Goal: Task Accomplishment & Management: Use online tool/utility

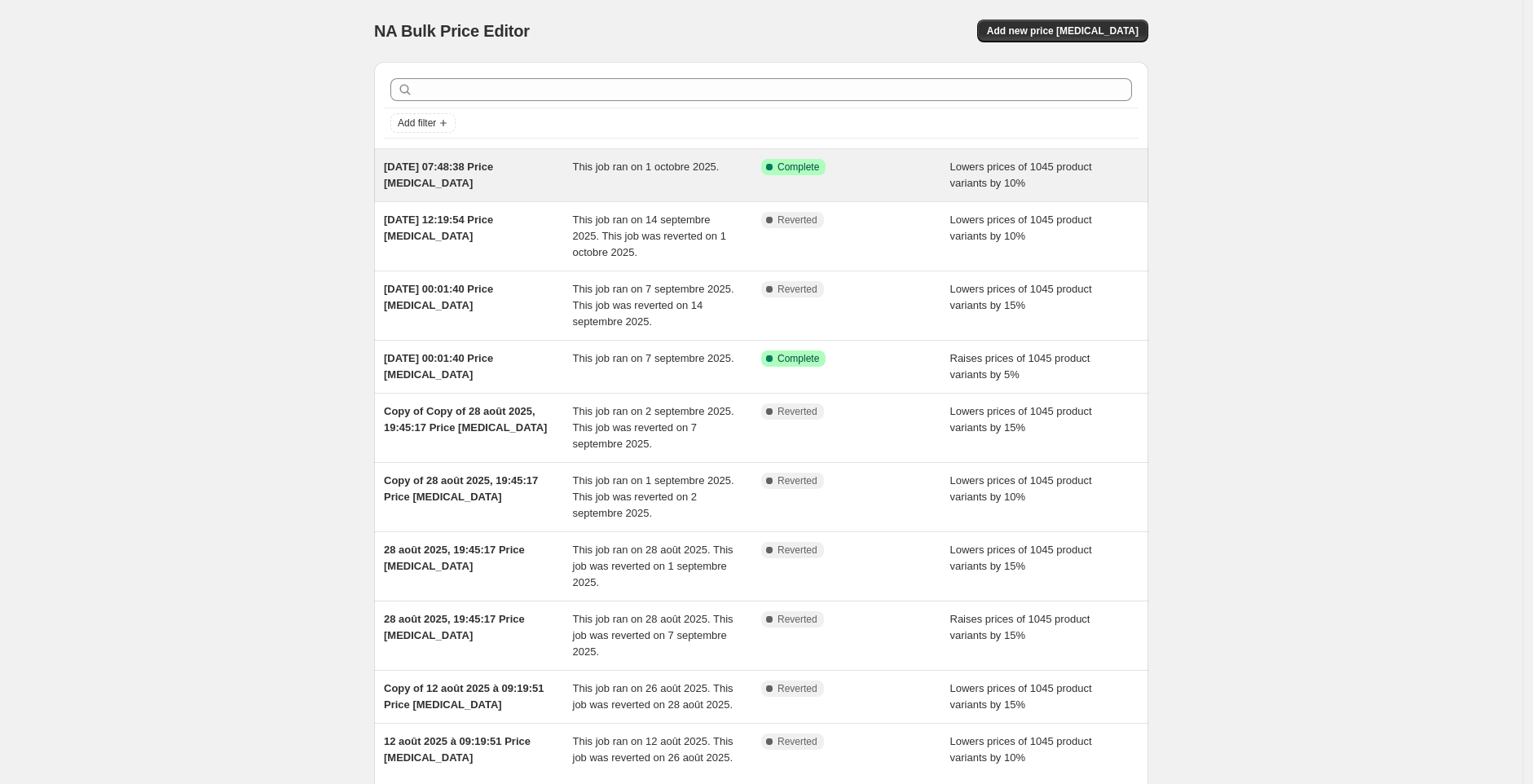
click at [781, 164] on span "Complete" at bounding box center [798, 166] width 42 height 13
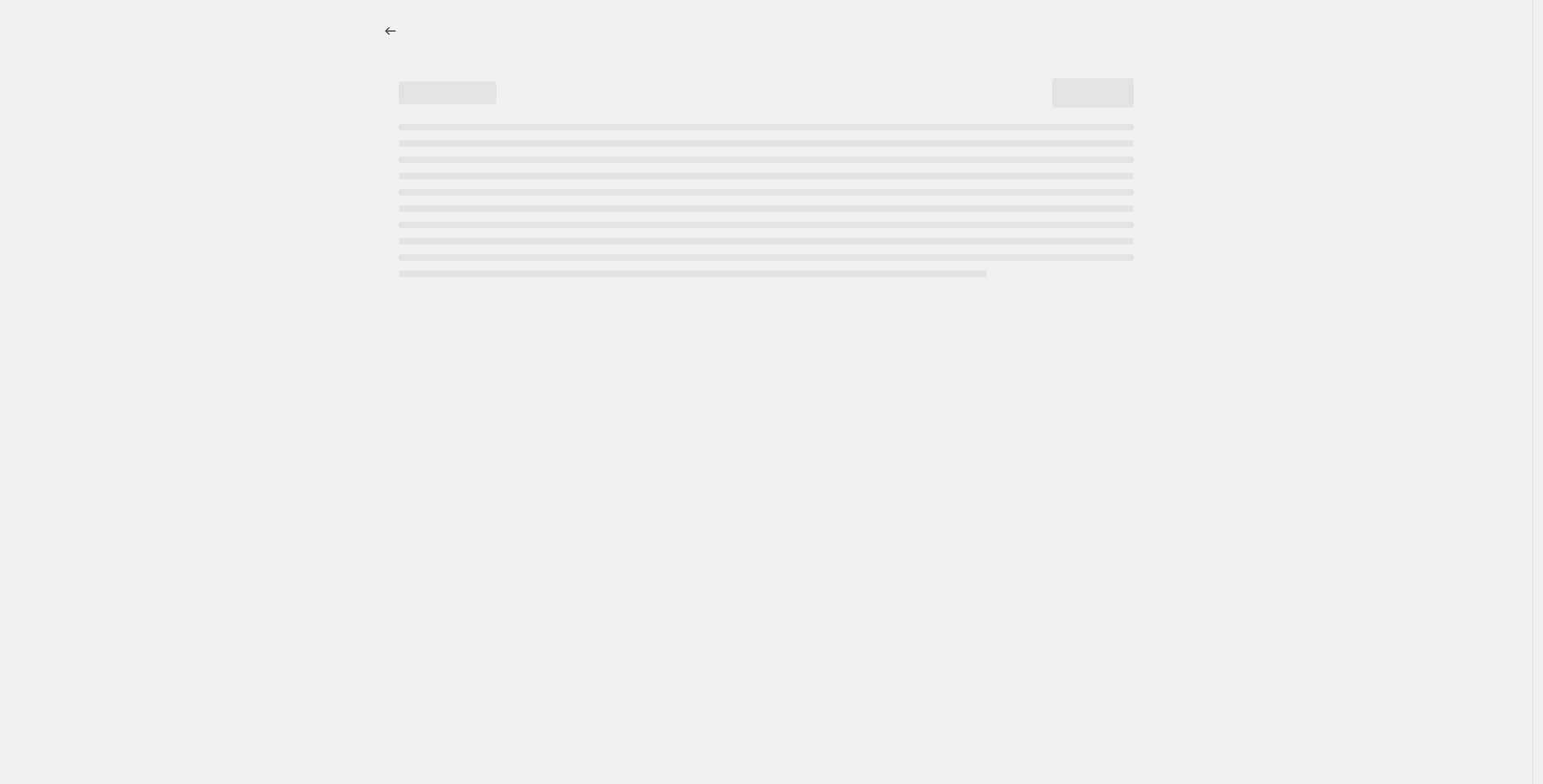
select select "percentage"
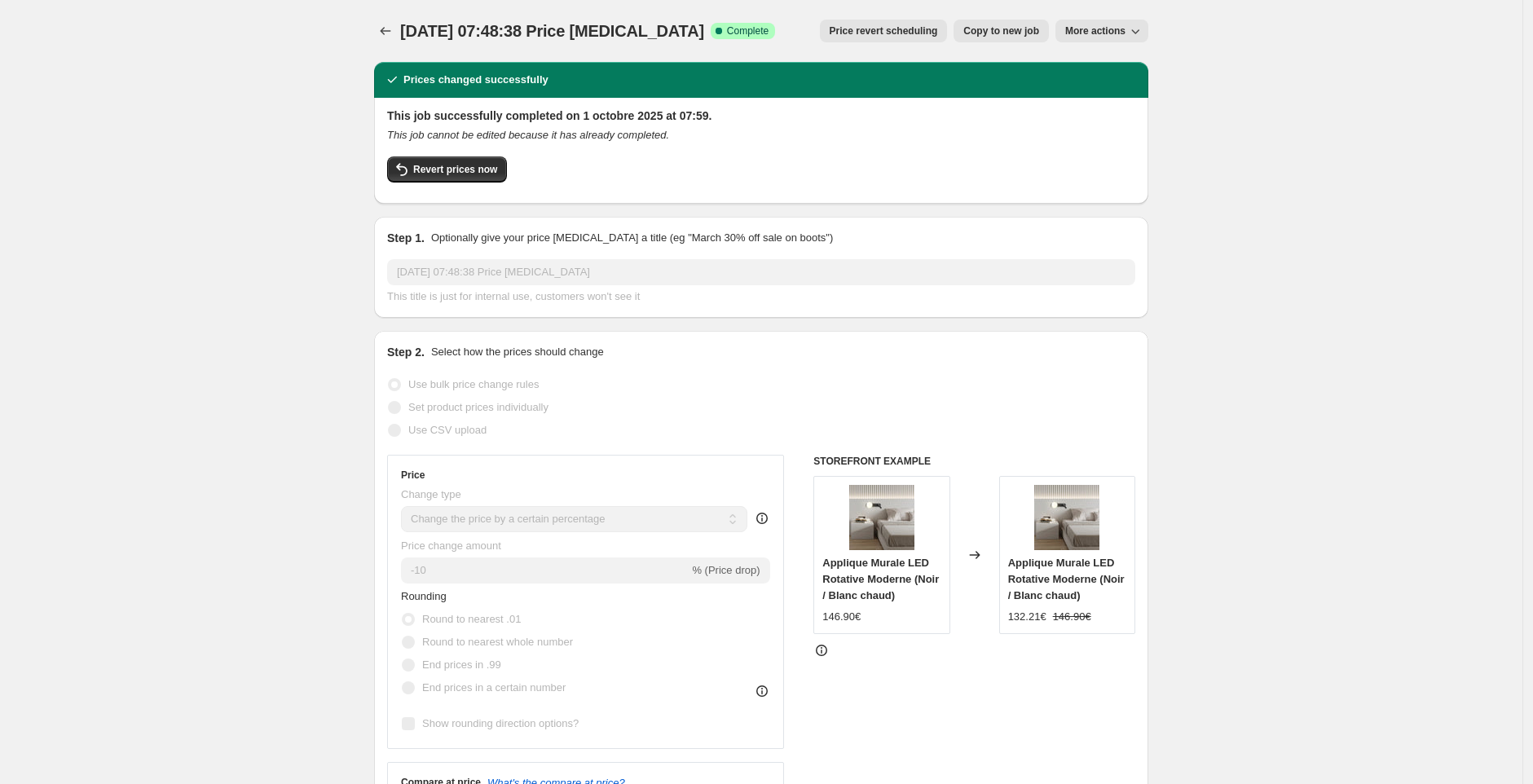
click at [444, 162] on button "Revert prices now" at bounding box center [447, 169] width 119 height 26
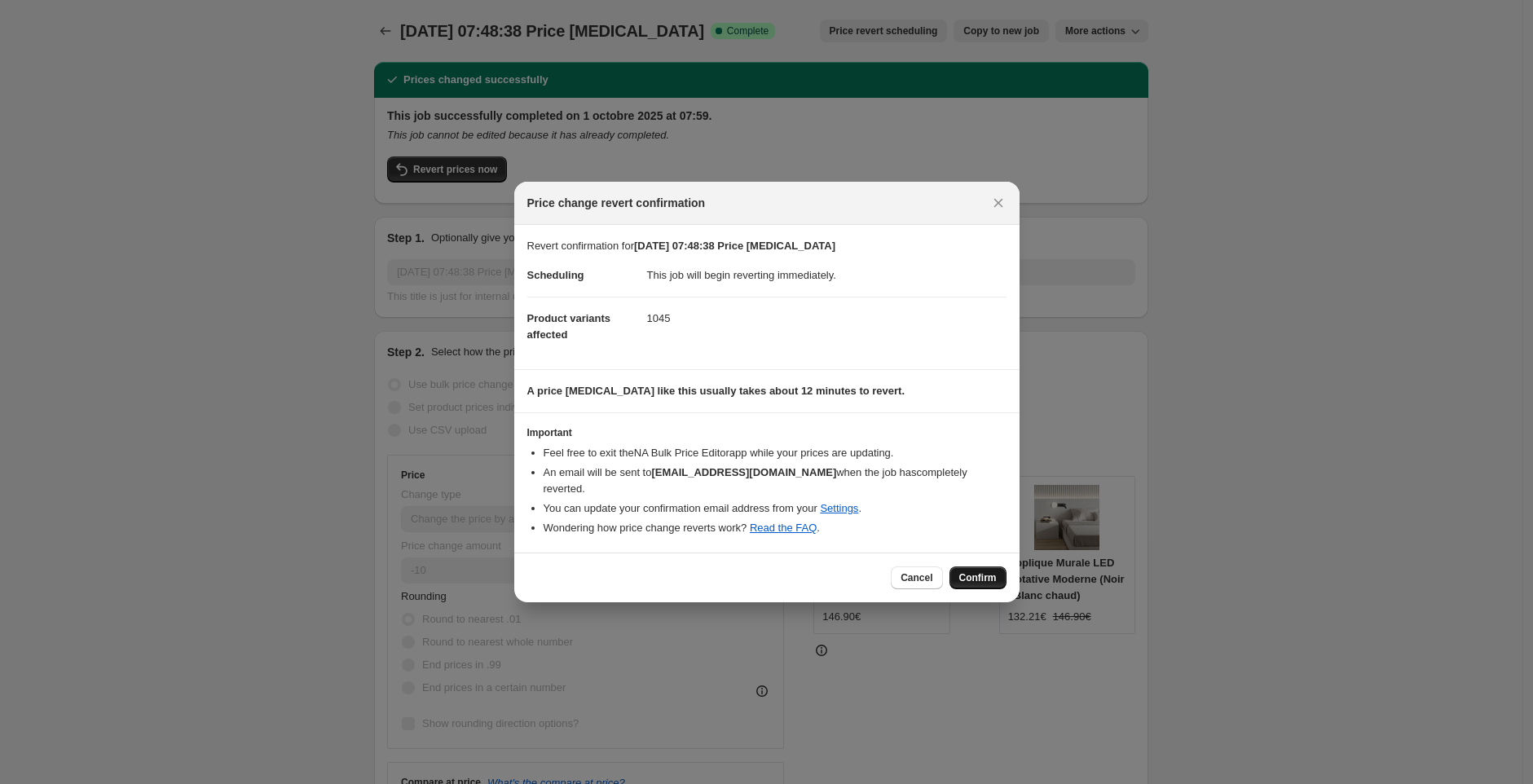
click at [983, 577] on span "Confirm" at bounding box center [979, 577] width 38 height 13
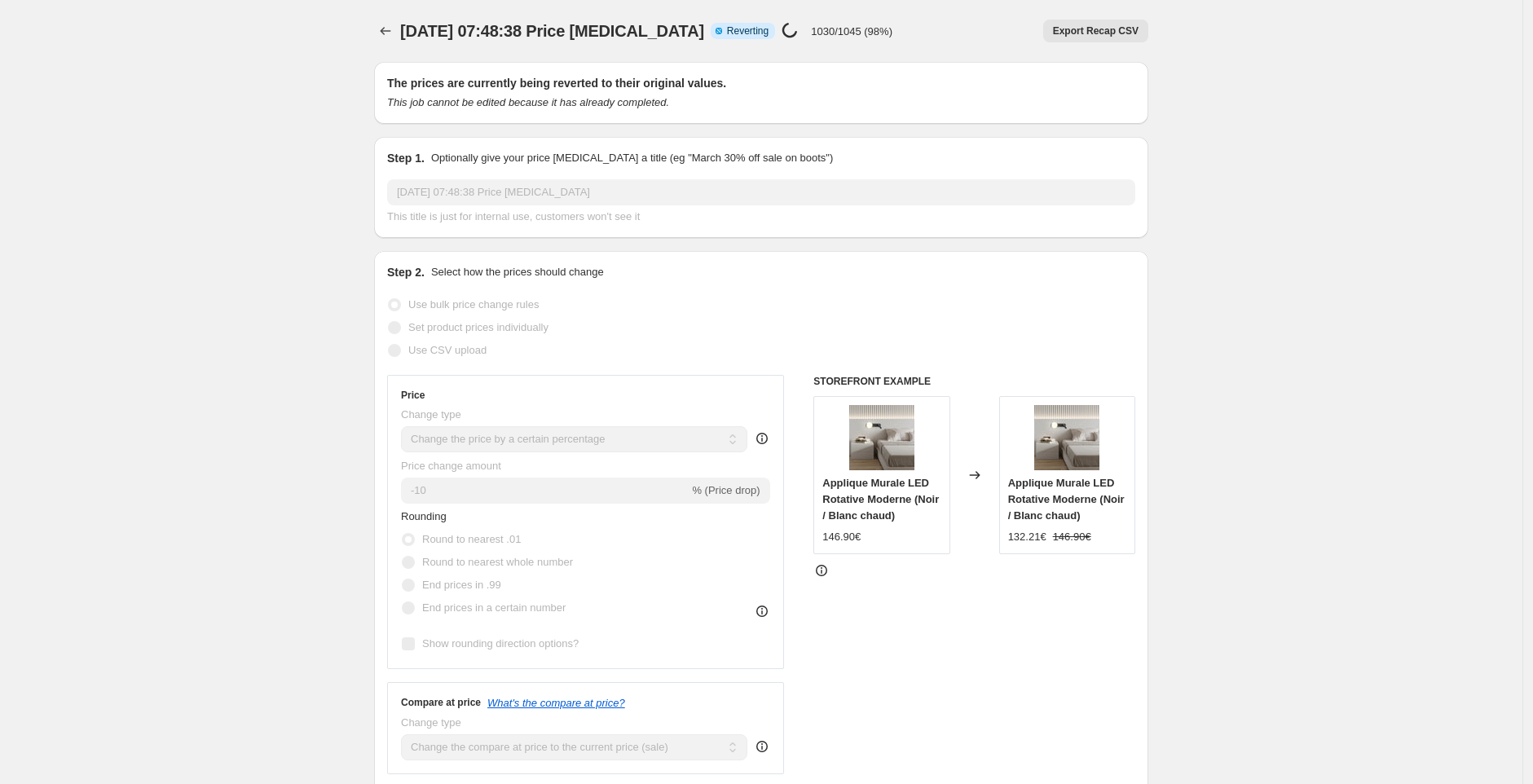
select select "percentage"
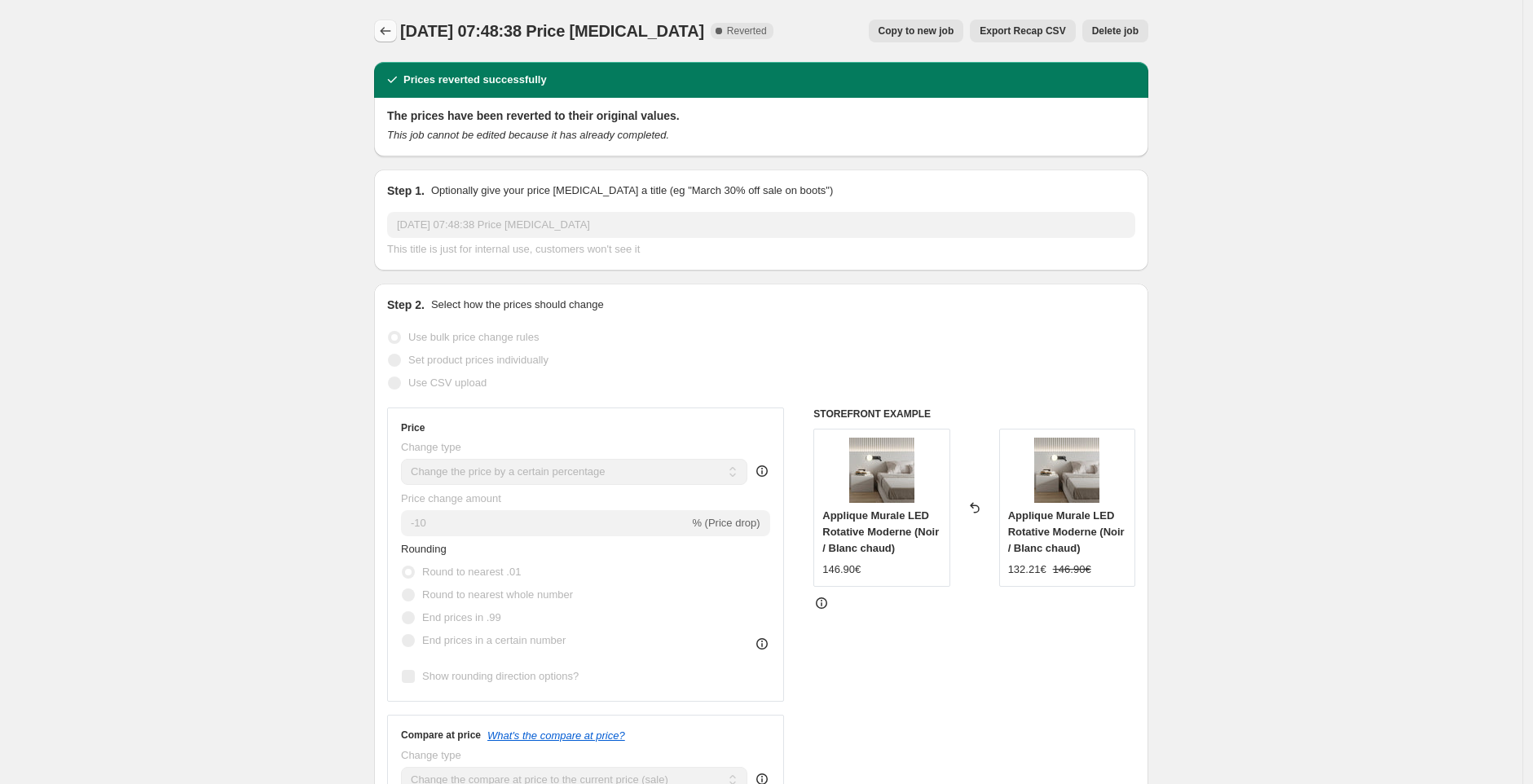
click at [388, 25] on icon "Price change jobs" at bounding box center [385, 31] width 16 height 16
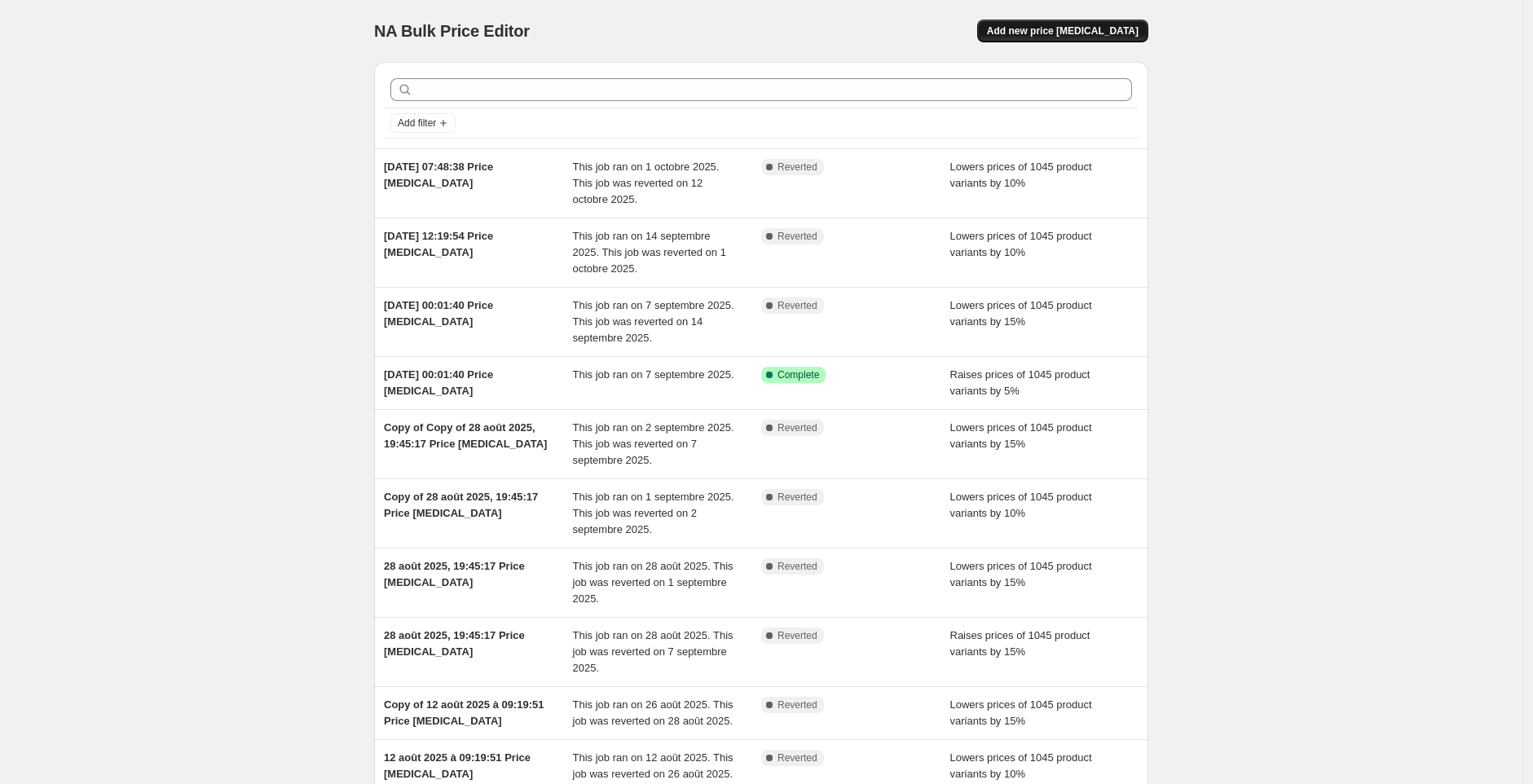
click at [1086, 29] on span "Add new price [MEDICAL_DATA]" at bounding box center [1062, 31] width 151 height 13
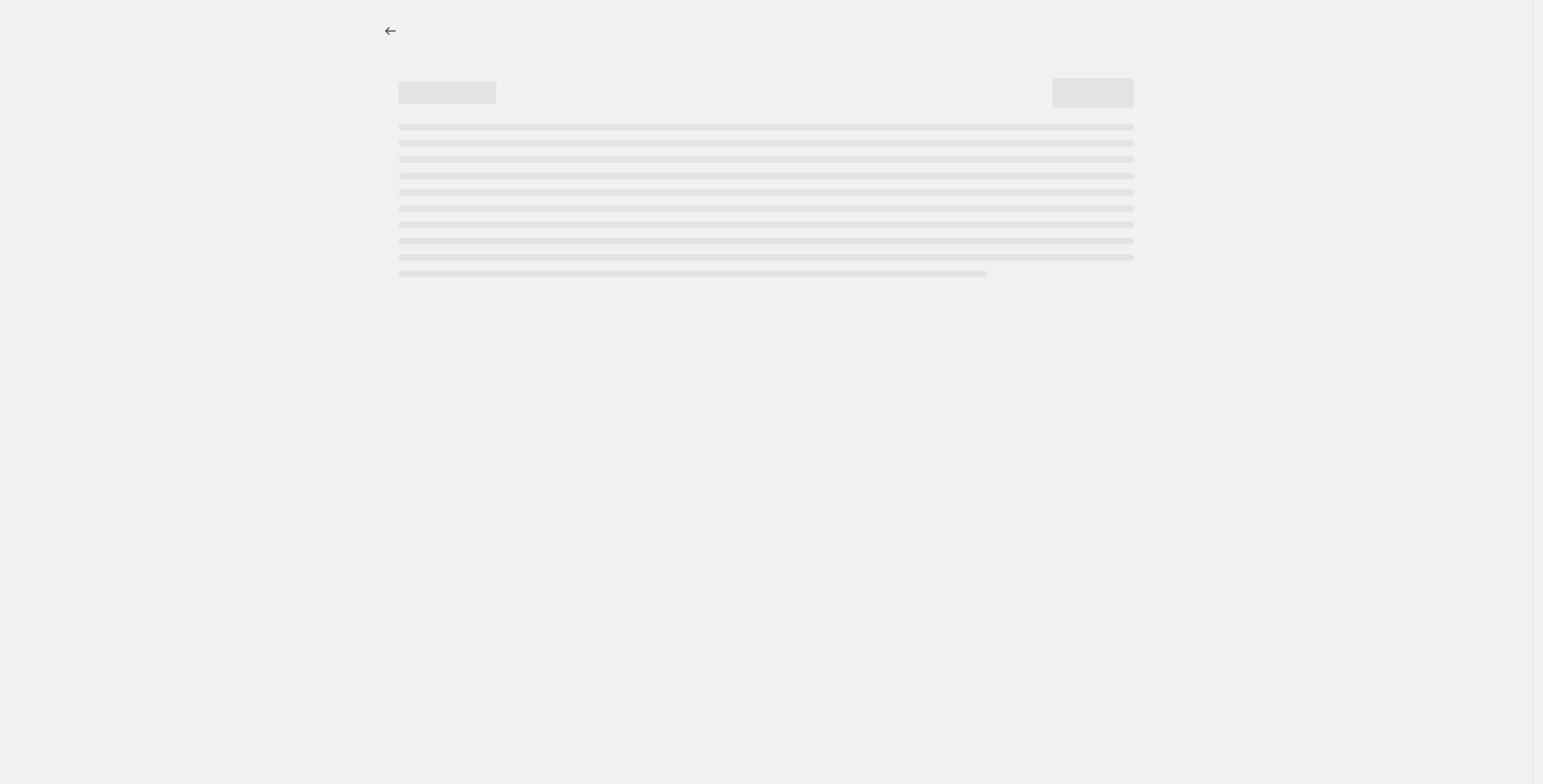
select select "percentage"
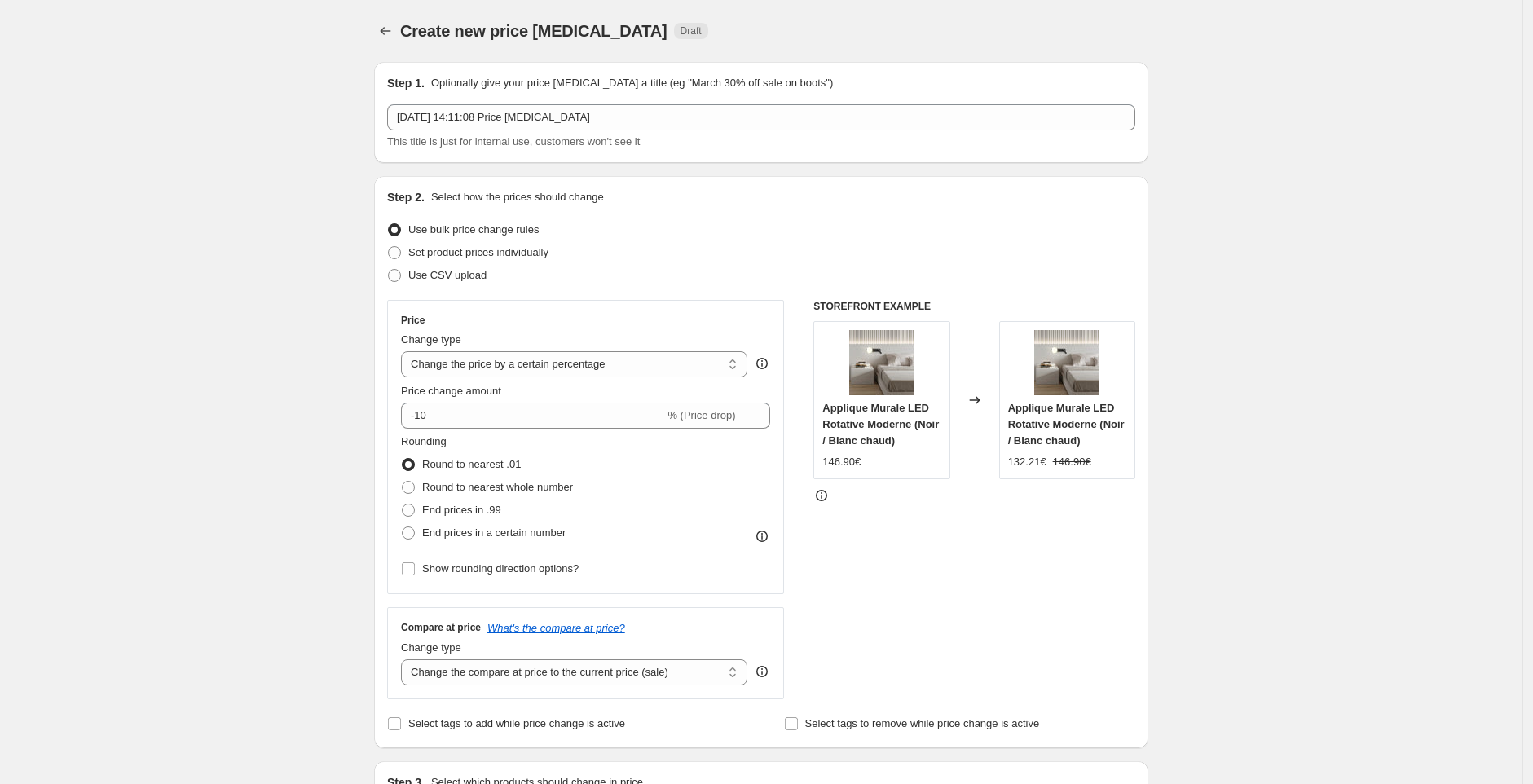
scroll to position [187, 0]
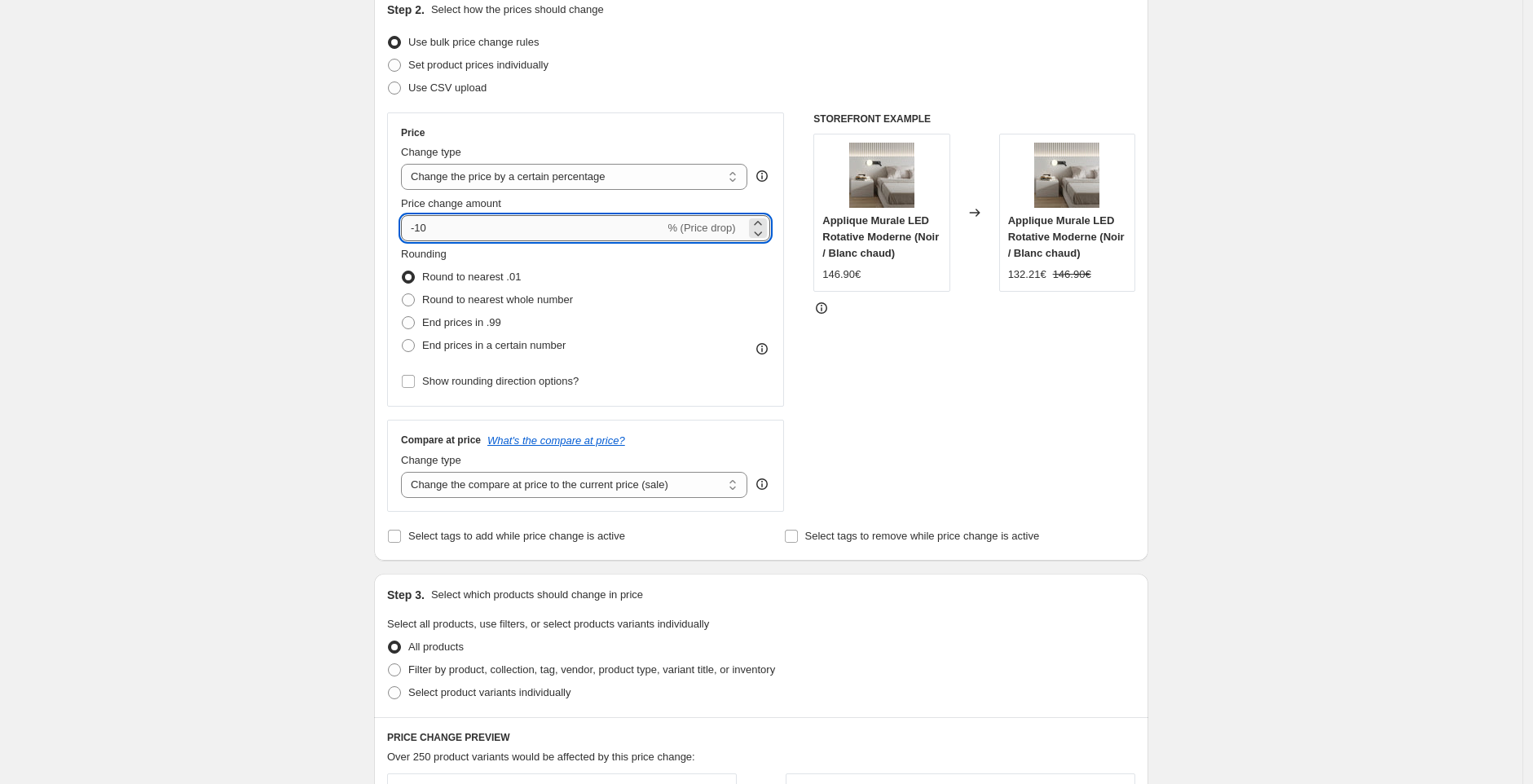
click at [509, 220] on input "-10" at bounding box center [533, 228] width 263 height 26
click at [127, 221] on div "Create new price change job. This page is ready Create new price change job Dra…" at bounding box center [761, 640] width 1522 height 1655
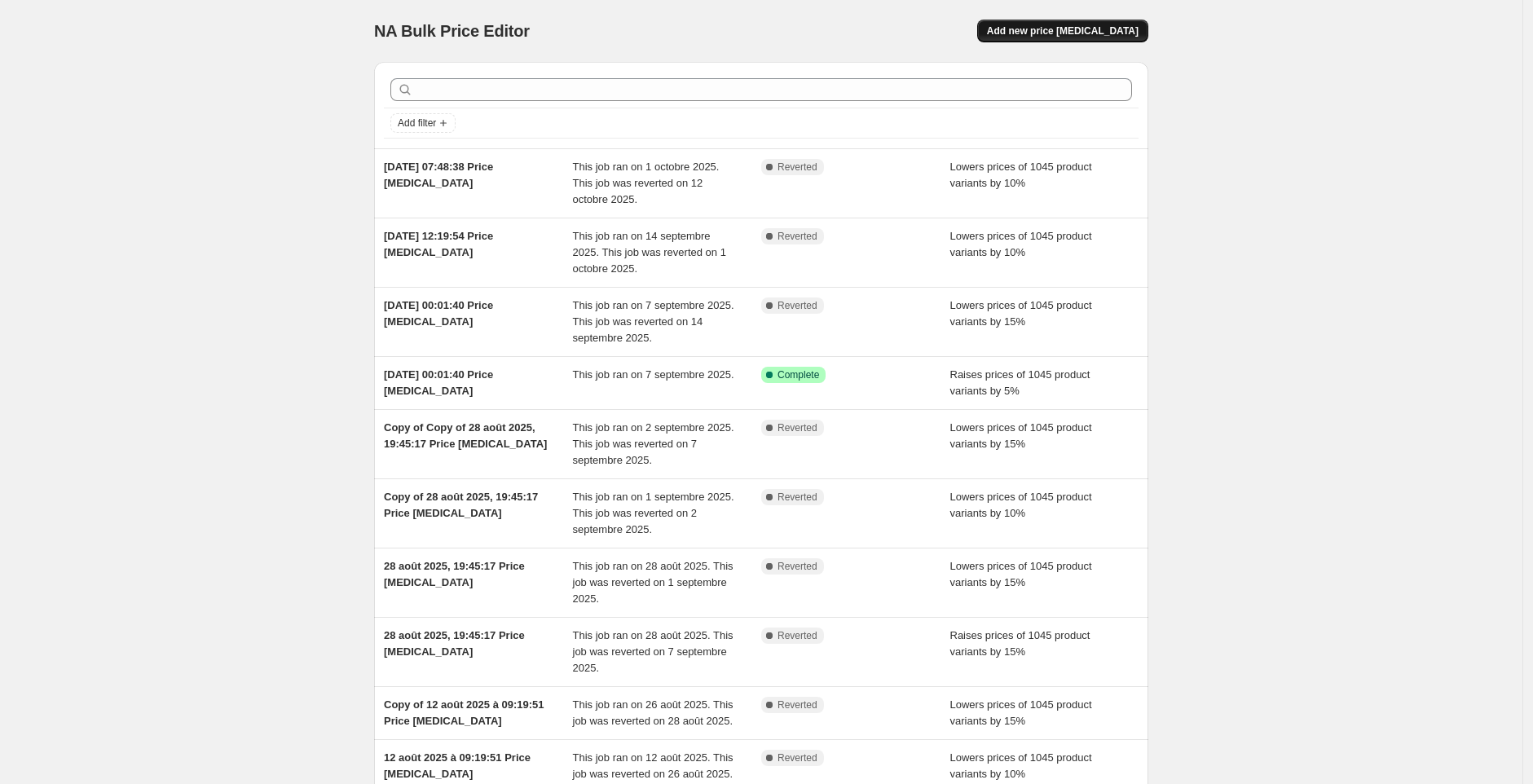
click at [1095, 34] on span "Add new price [MEDICAL_DATA]" at bounding box center [1062, 31] width 151 height 13
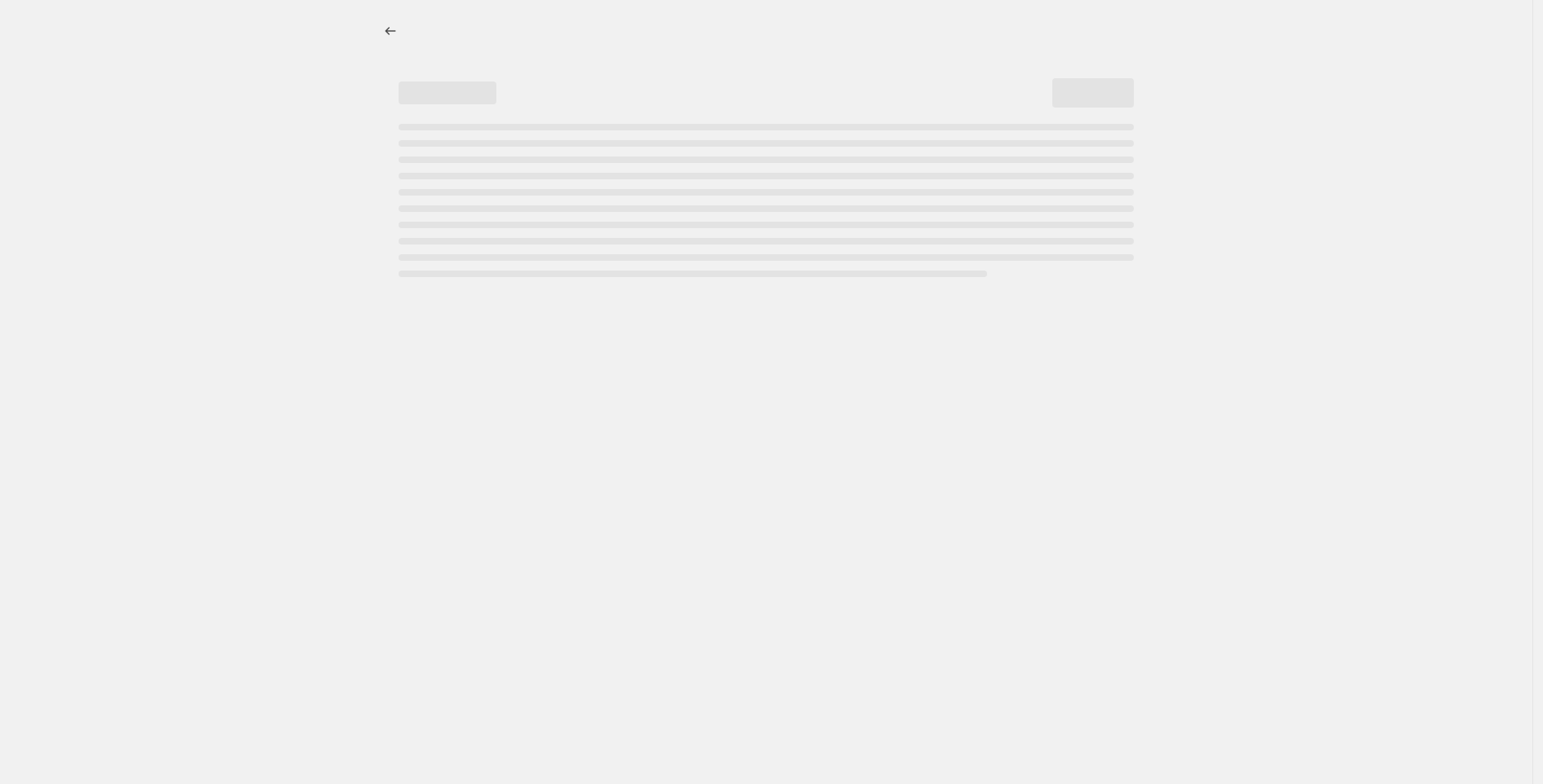
select select "percentage"
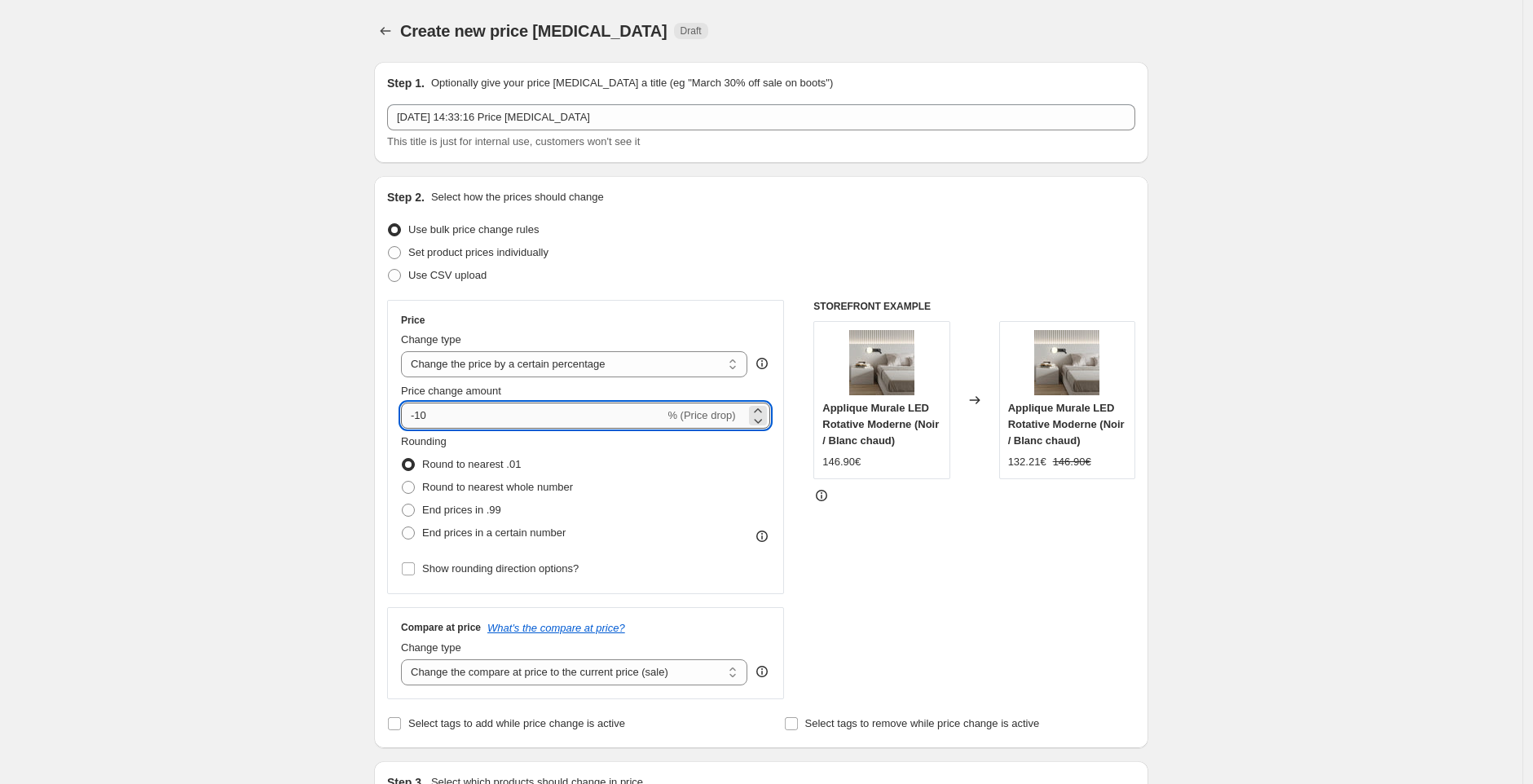
click at [463, 420] on input "-10" at bounding box center [533, 415] width 263 height 26
type input "-15"
click at [934, 595] on div "STOREFRONT EXAMPLE Applique Murale LED Rotative Moderne (Noir / Blanc chaud) 14…" at bounding box center [974, 498] width 322 height 399
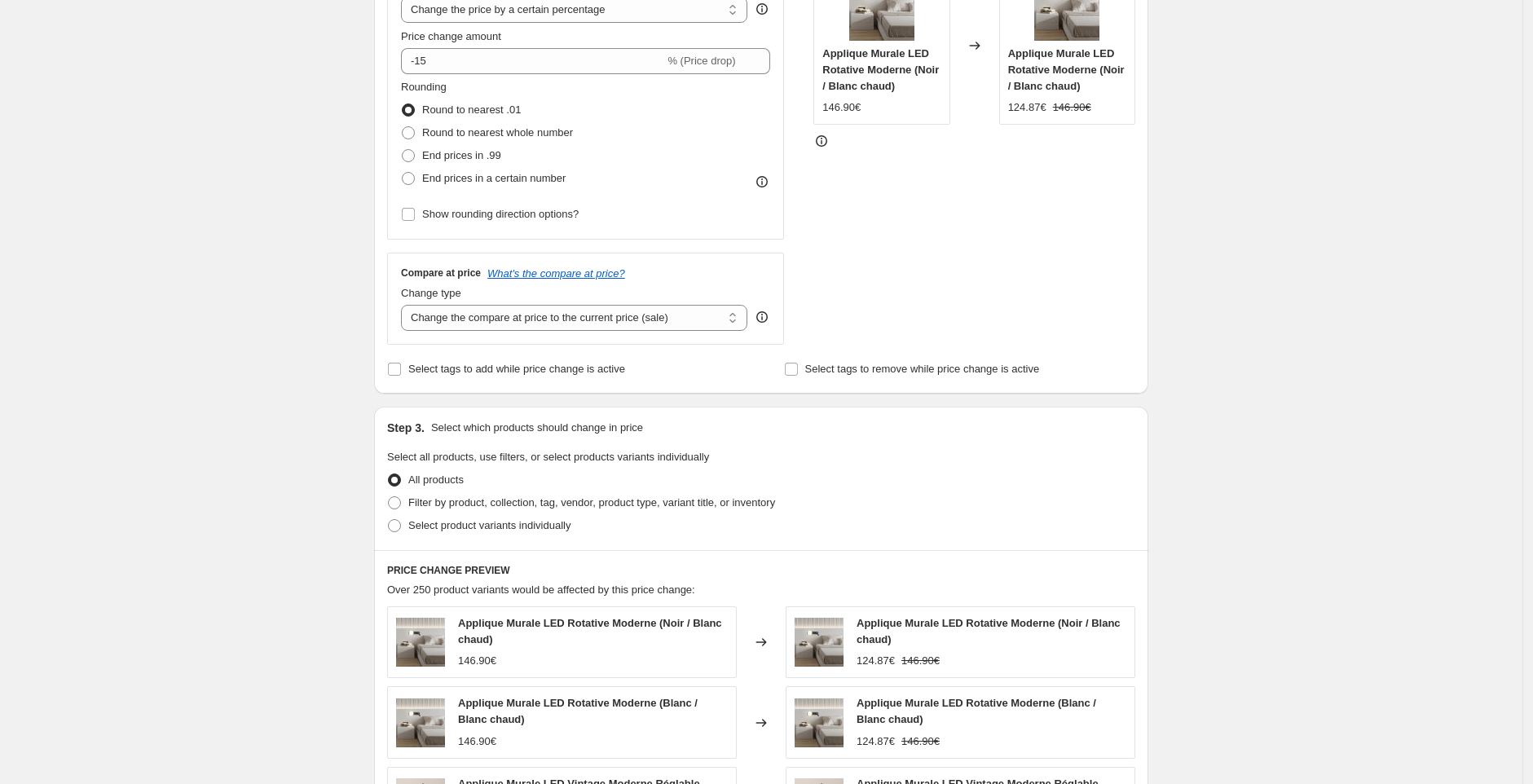
scroll to position [872, 0]
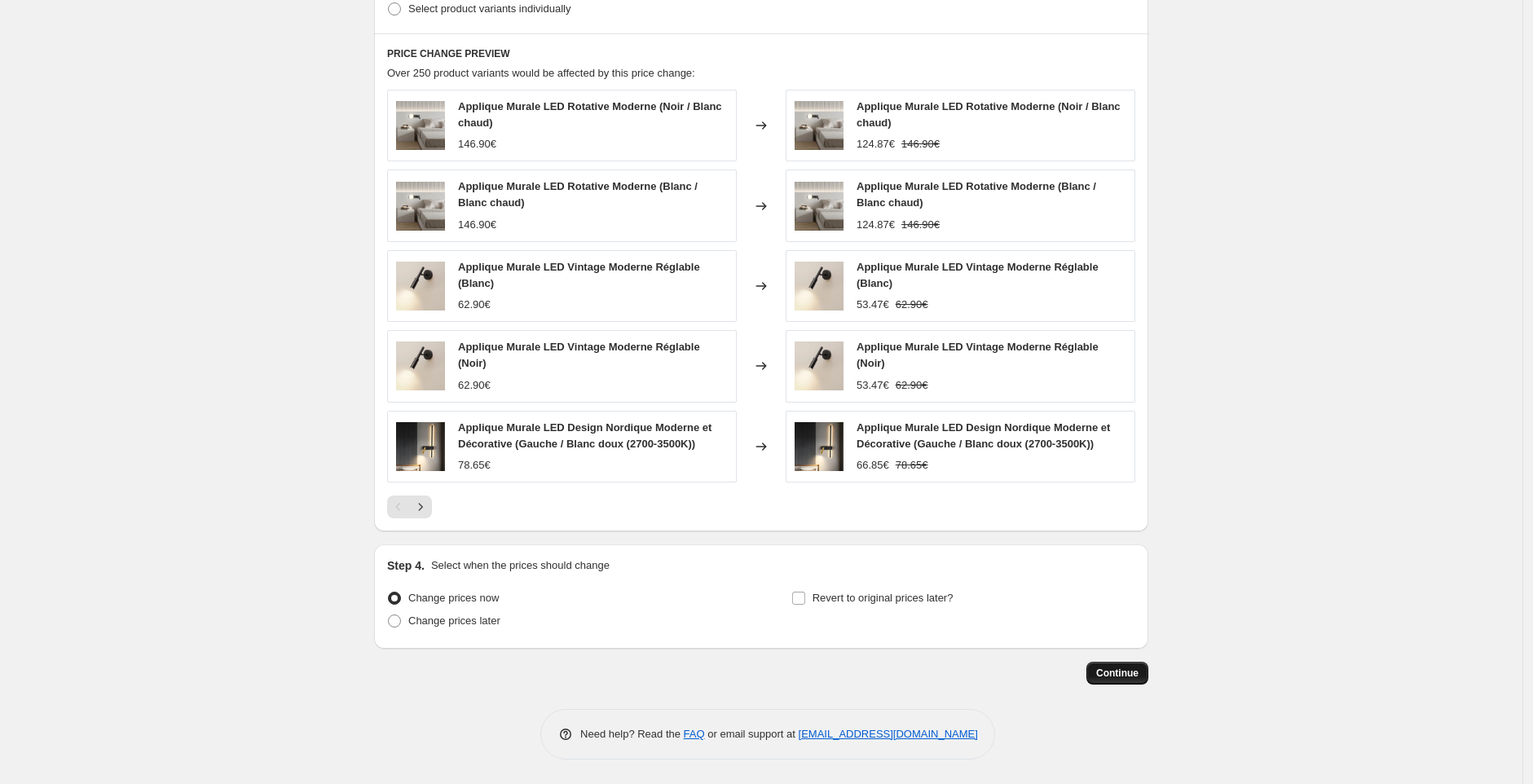
click at [1139, 676] on span "Continue" at bounding box center [1117, 673] width 43 height 13
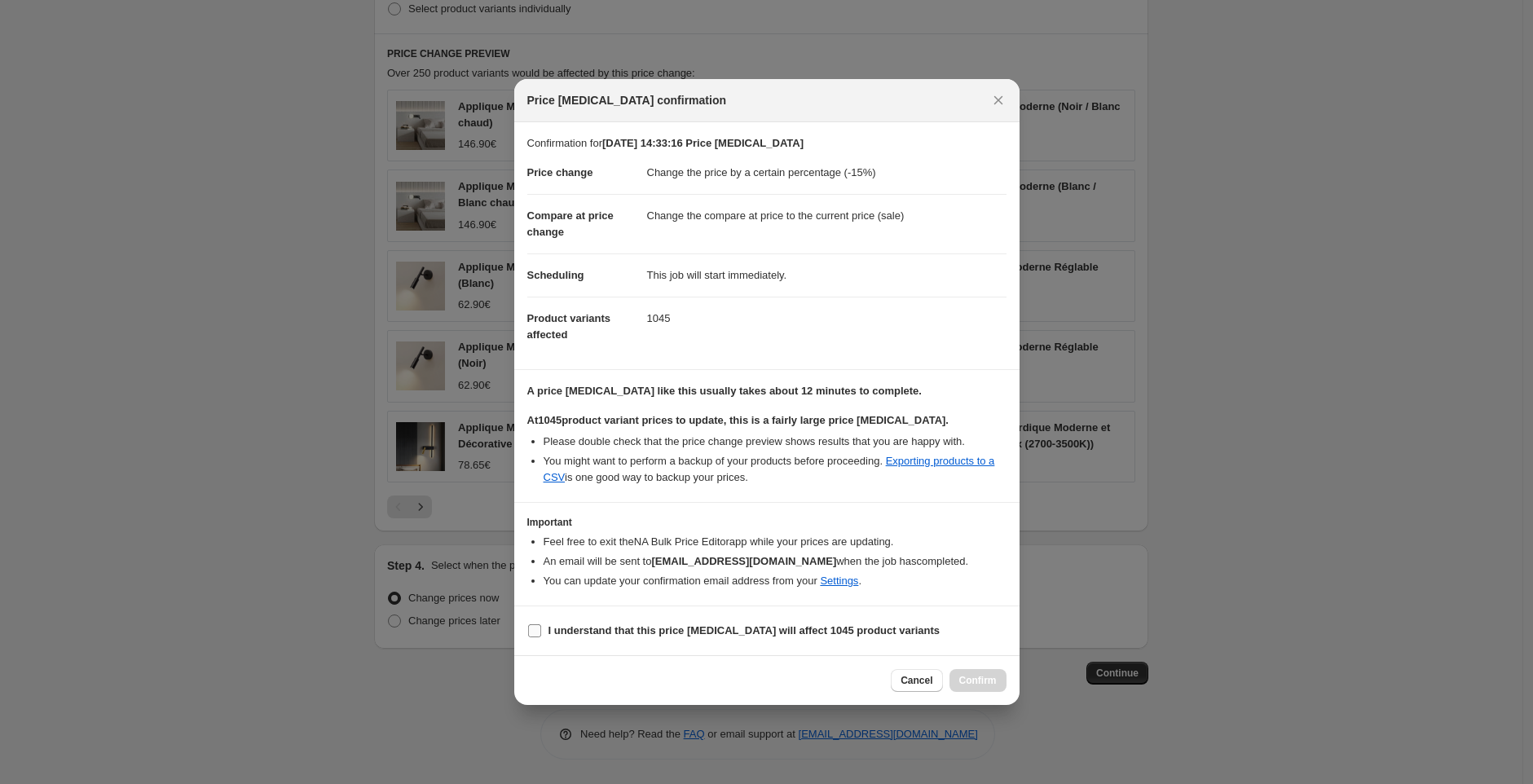
click at [547, 626] on label "I understand that this price [MEDICAL_DATA] will affect 1045 product variants" at bounding box center [734, 630] width 413 height 23
click at [542, 626] on input "I understand that this price [MEDICAL_DATA] will affect 1045 product variants" at bounding box center [534, 630] width 13 height 13
checkbox input "true"
click at [976, 679] on span "Confirm" at bounding box center [979, 680] width 38 height 13
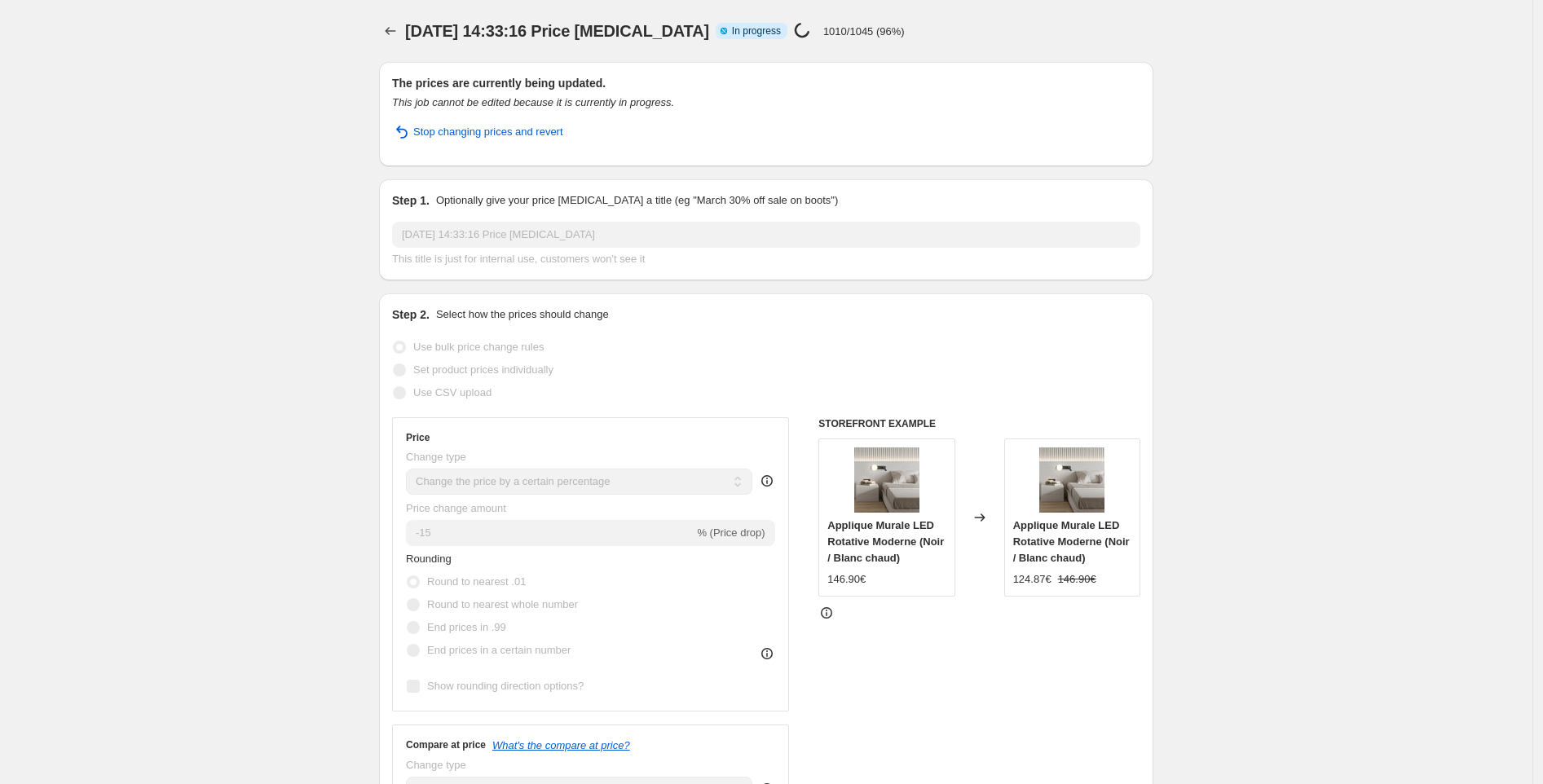
select select "percentage"
